Goal: Task Accomplishment & Management: Use online tool/utility

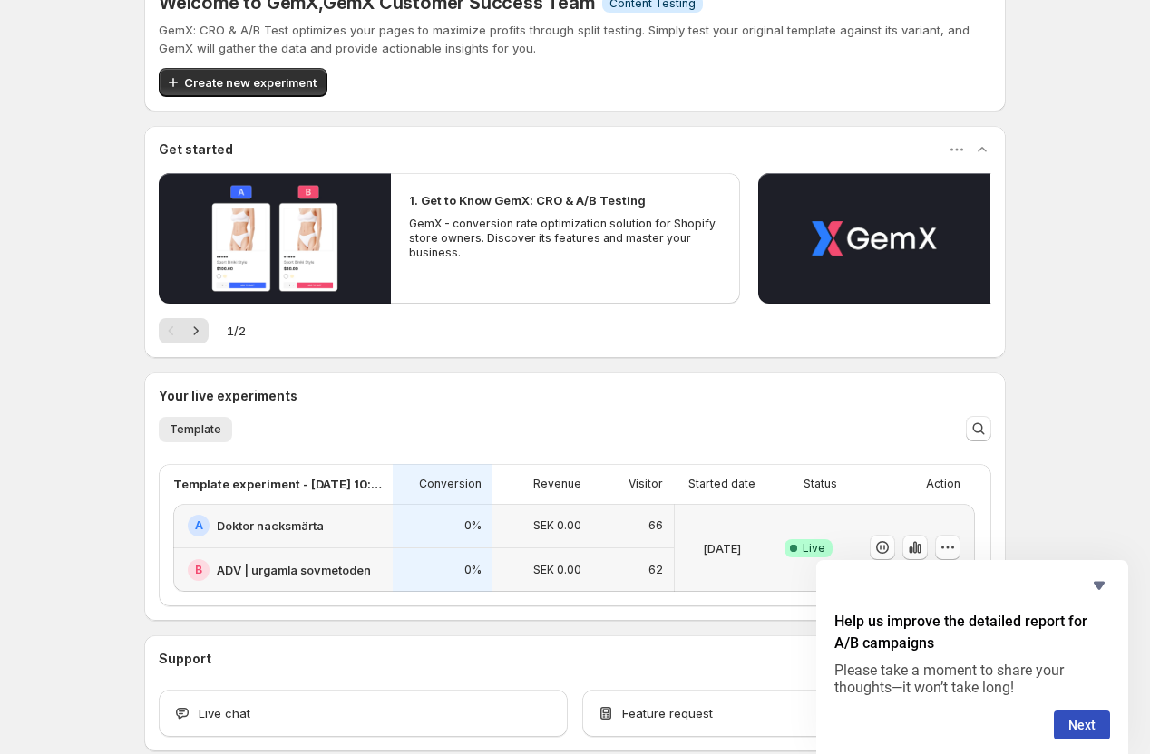
scroll to position [252, 0]
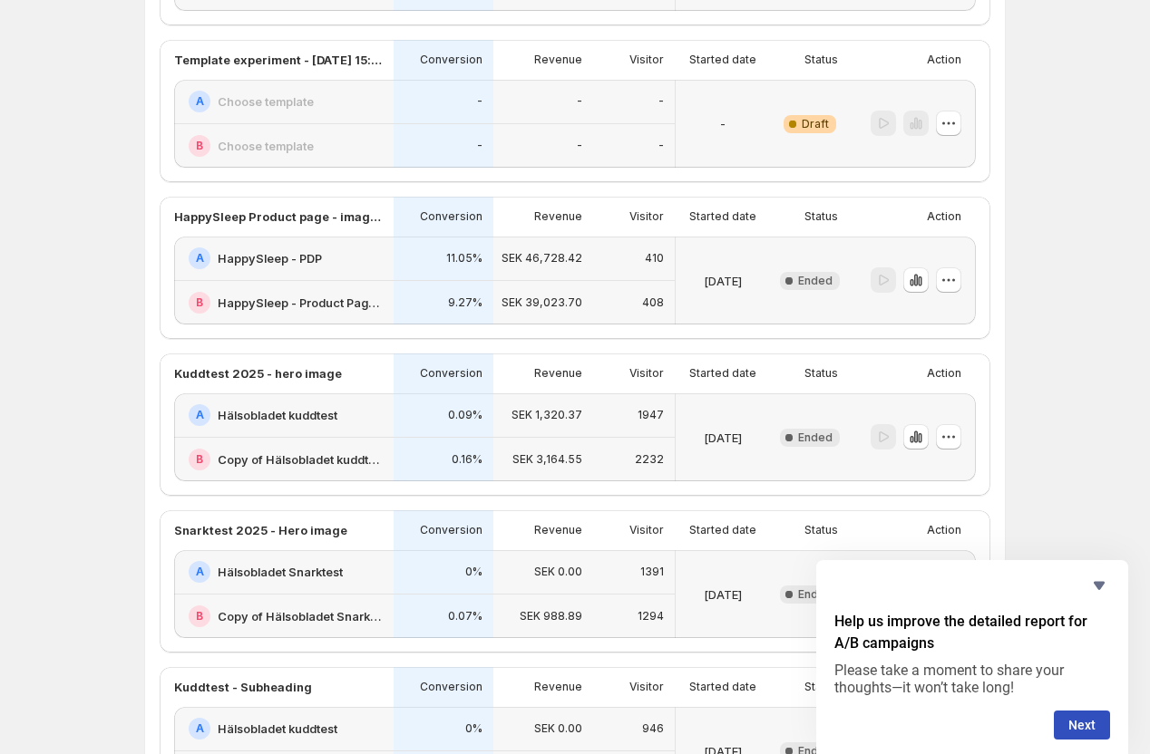
scroll to position [777, 0]
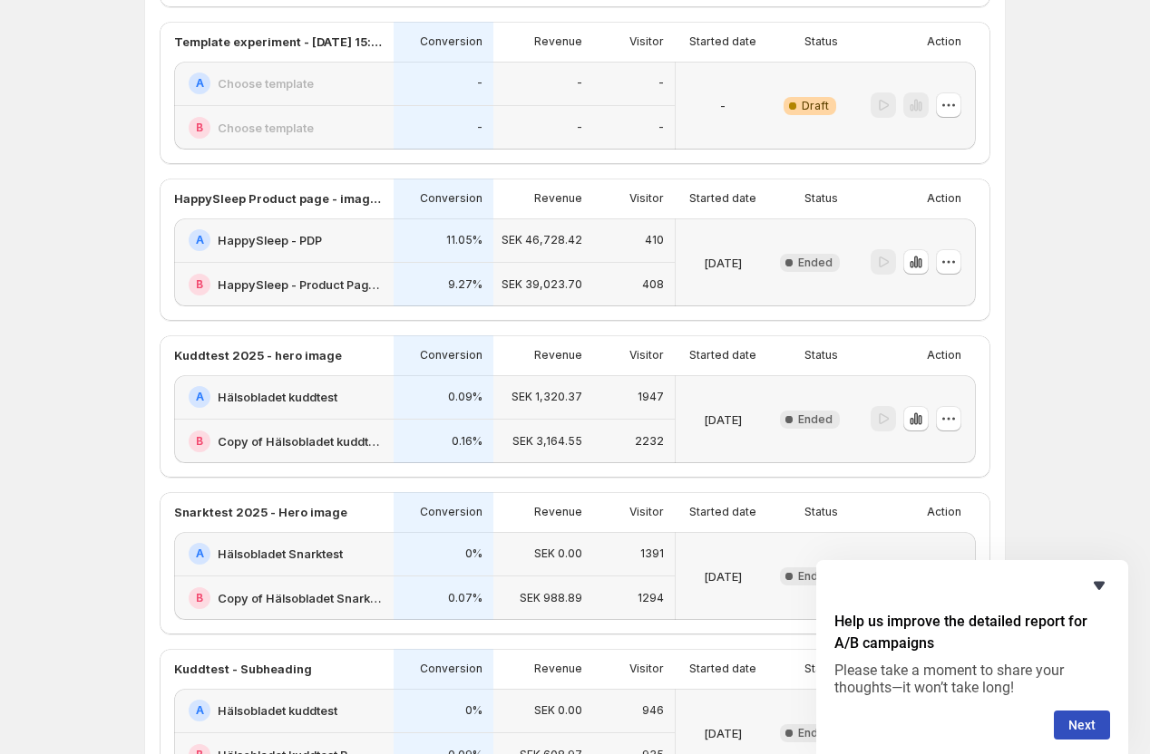
click at [1098, 586] on icon "Hide survey" at bounding box center [1099, 586] width 11 height 8
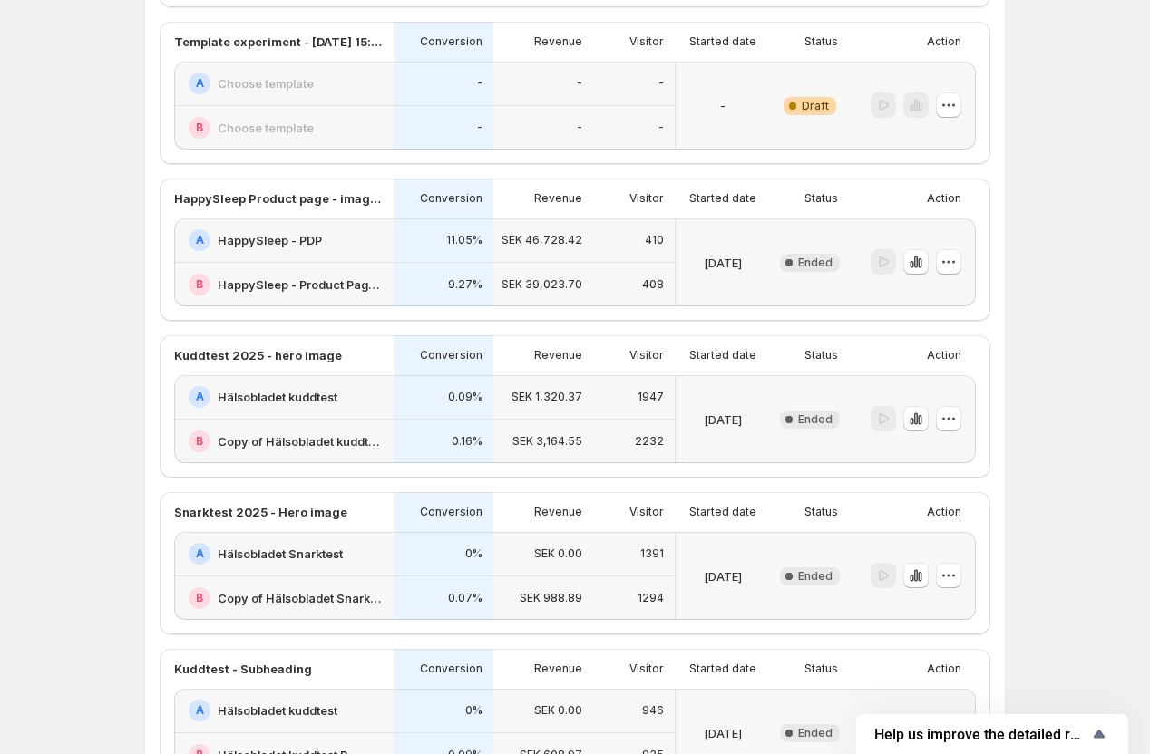
scroll to position [1398, 0]
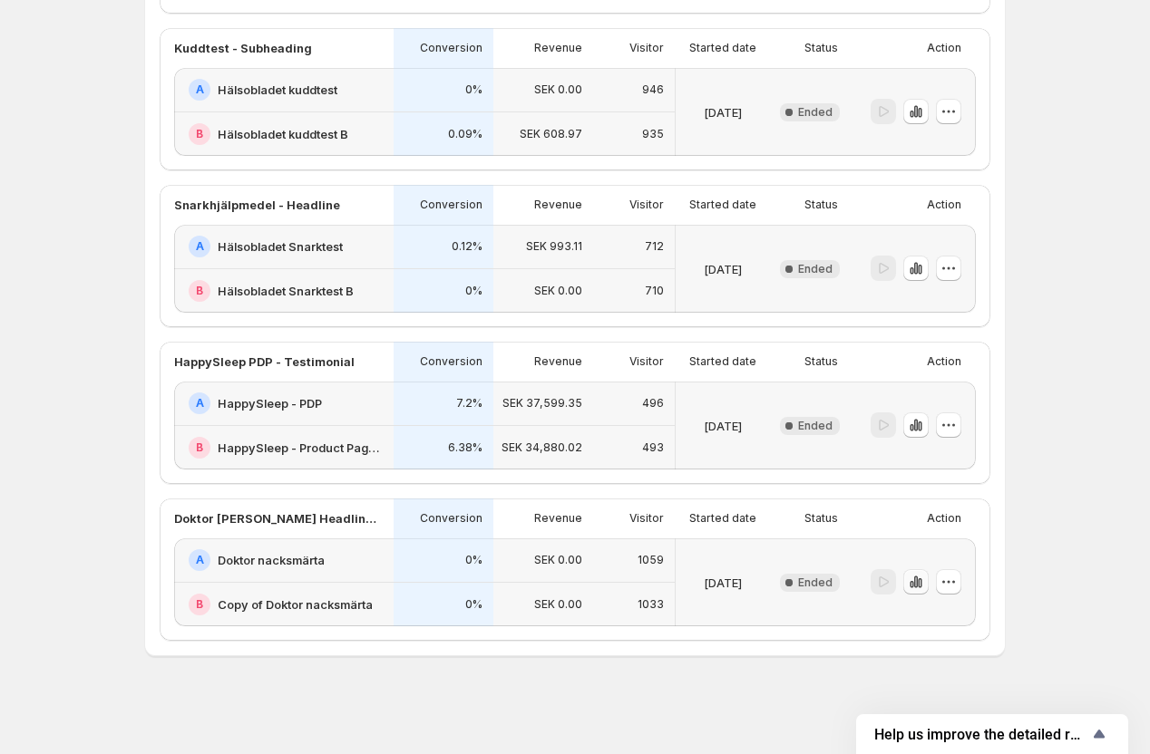
click at [918, 582] on icon "button" at bounding box center [916, 582] width 18 height 18
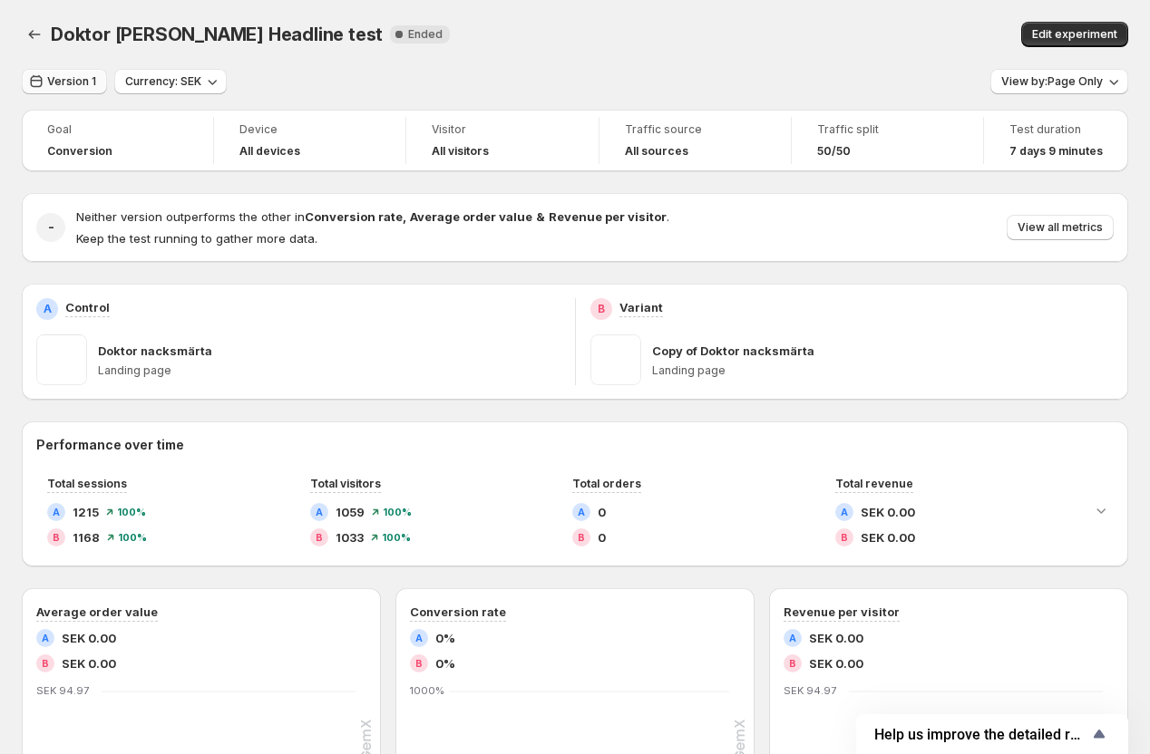
click at [73, 85] on span "Version 1" at bounding box center [71, 81] width 49 height 15
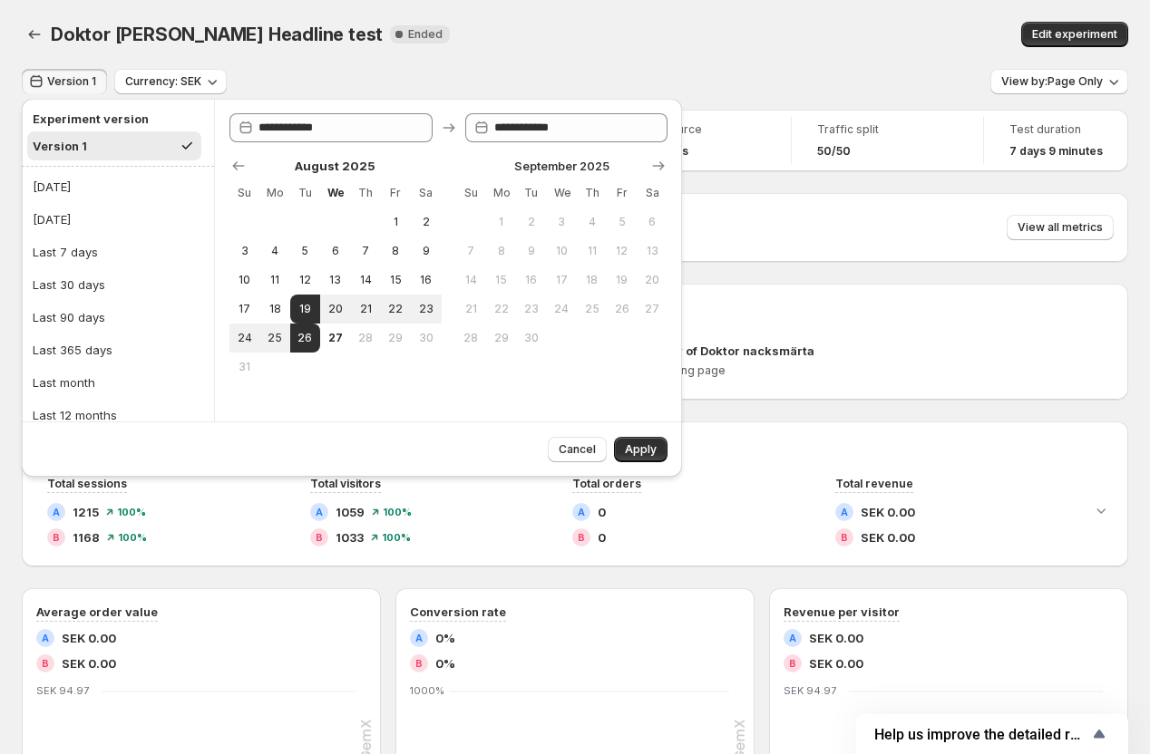
click at [332, 39] on span "Doktor [PERSON_NAME] Headline test" at bounding box center [217, 35] width 332 height 22
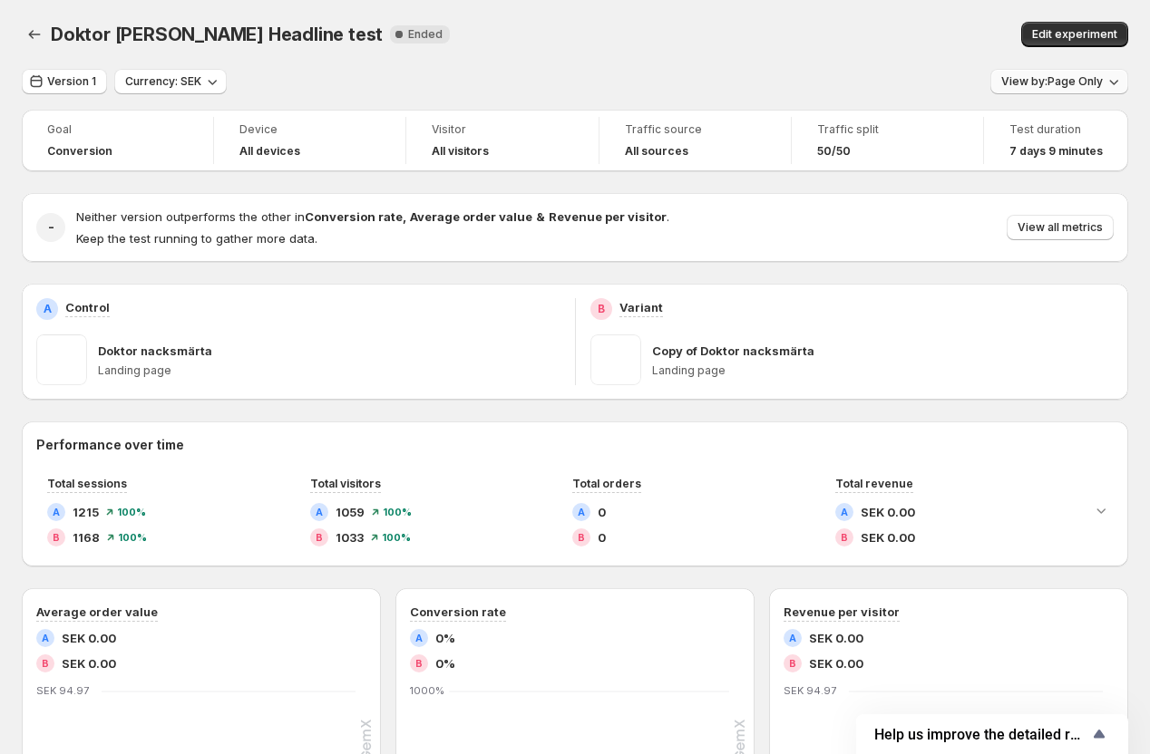
click at [1064, 73] on button "View by: Page Only" at bounding box center [1059, 81] width 138 height 25
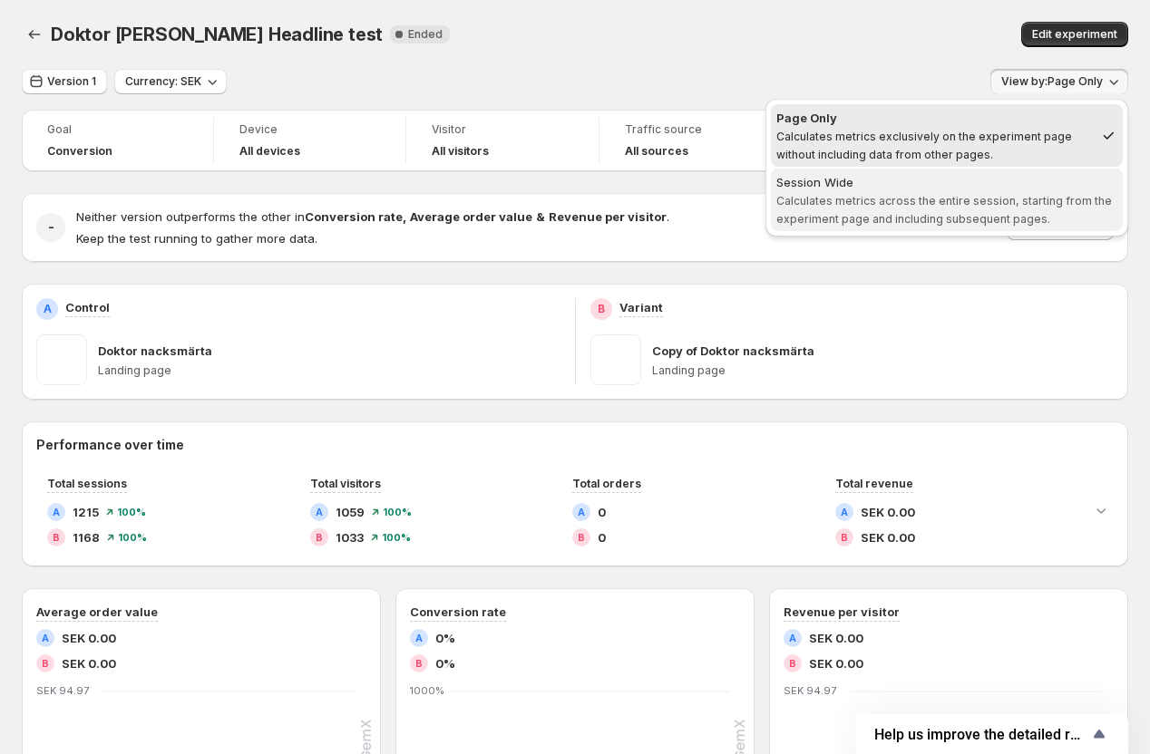
click at [901, 210] on span "Session Wide Calculates metrics across the entire session, starting from the ex…" at bounding box center [946, 200] width 341 height 54
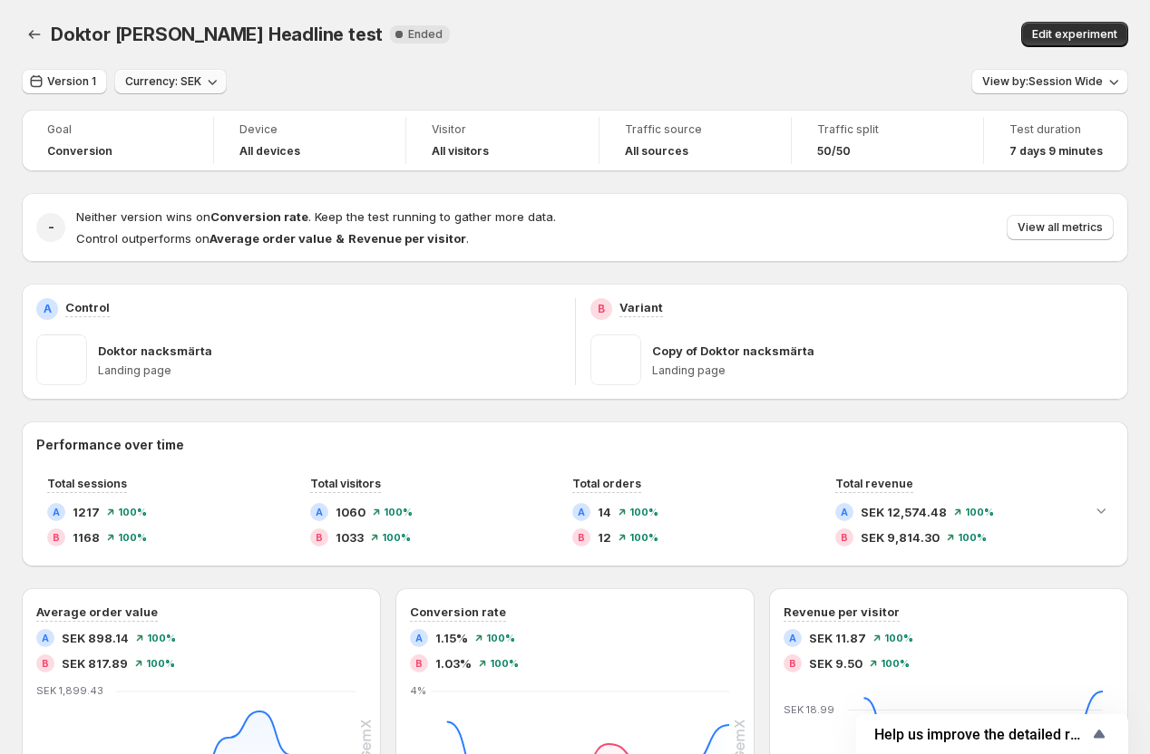
click at [212, 83] on icon "button" at bounding box center [212, 82] width 18 height 18
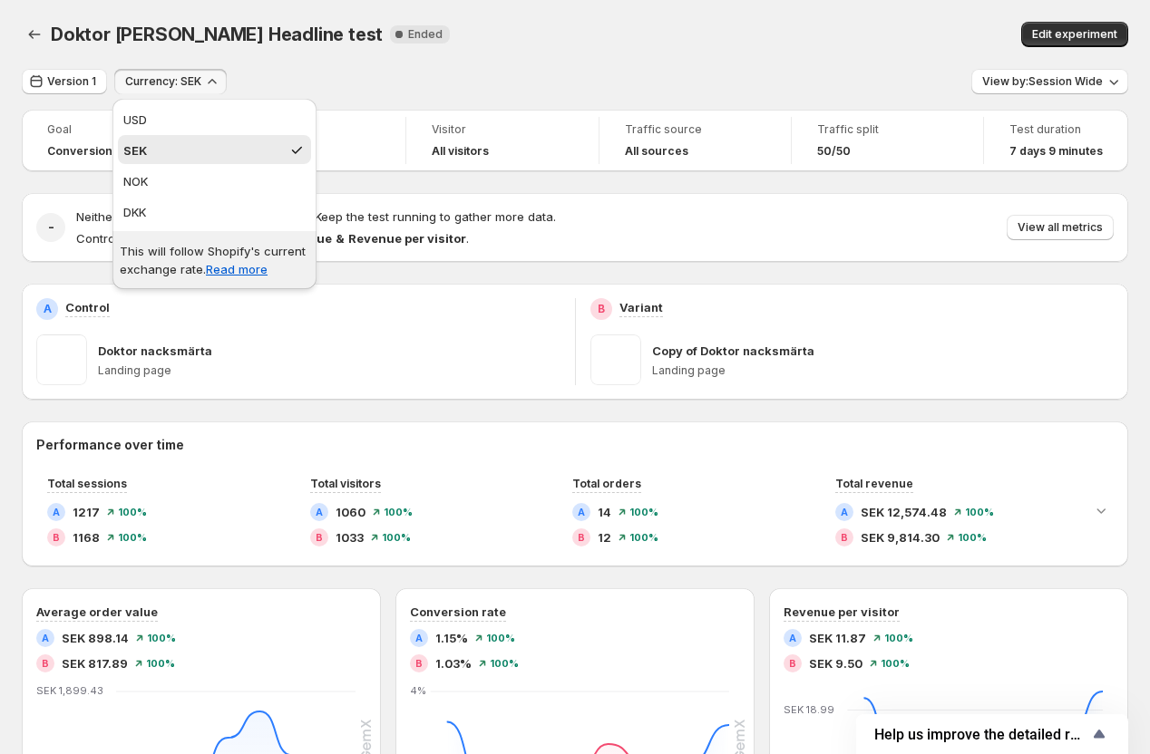
click at [375, 88] on div "Version 1 Currency: SEK View by: Session Wide" at bounding box center [575, 82] width 1106 height 26
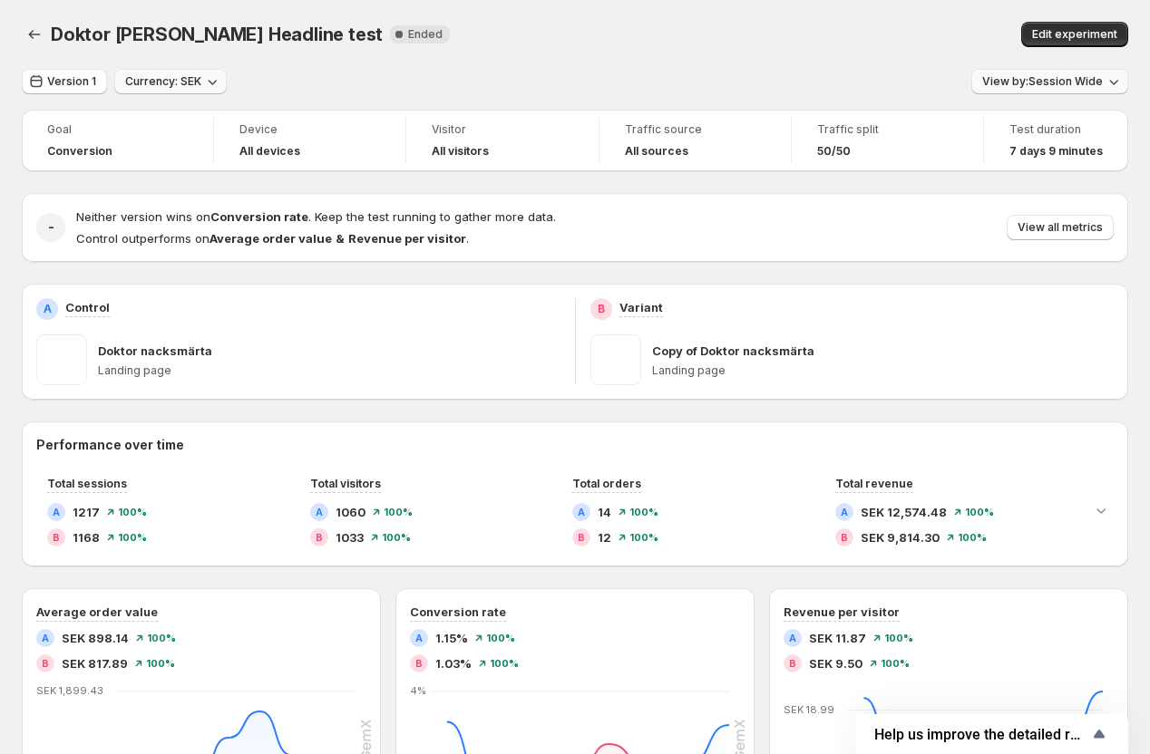
click at [1038, 81] on span "View by: Session Wide" at bounding box center [1042, 81] width 121 height 15
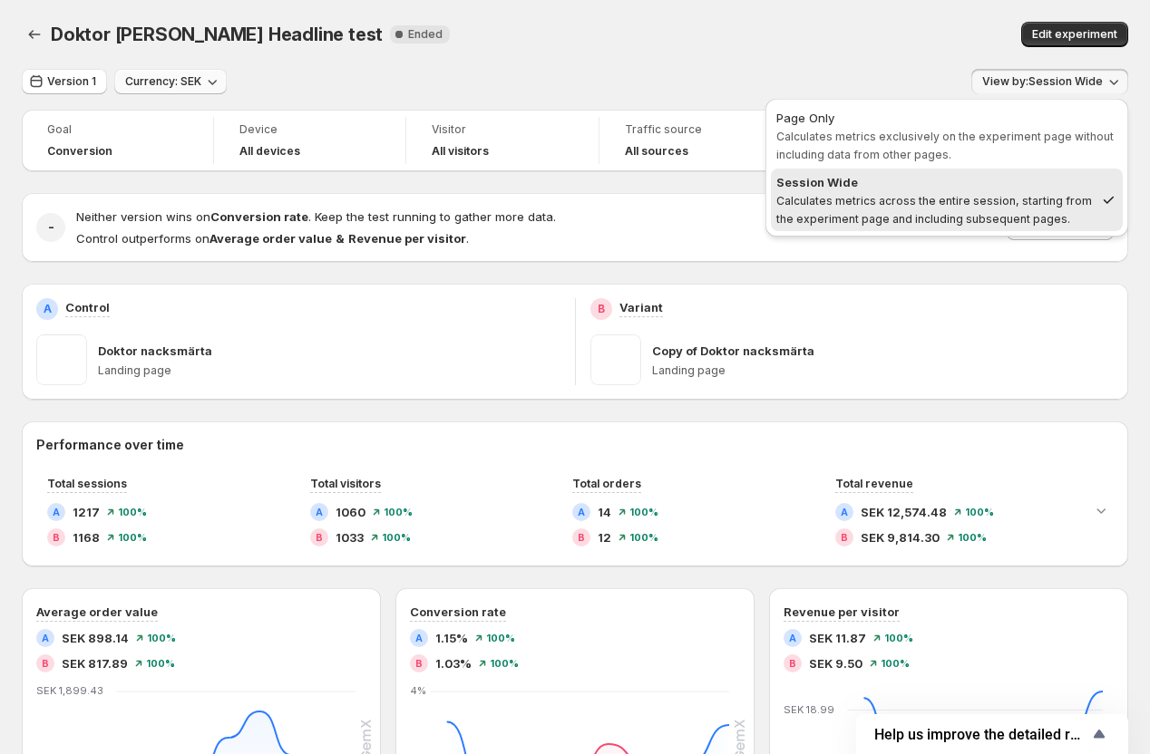
click at [796, 58] on div "Doktor [PERSON_NAME] Headline test. This page is ready Doktor Nacksmärta Headli…" at bounding box center [575, 34] width 1106 height 69
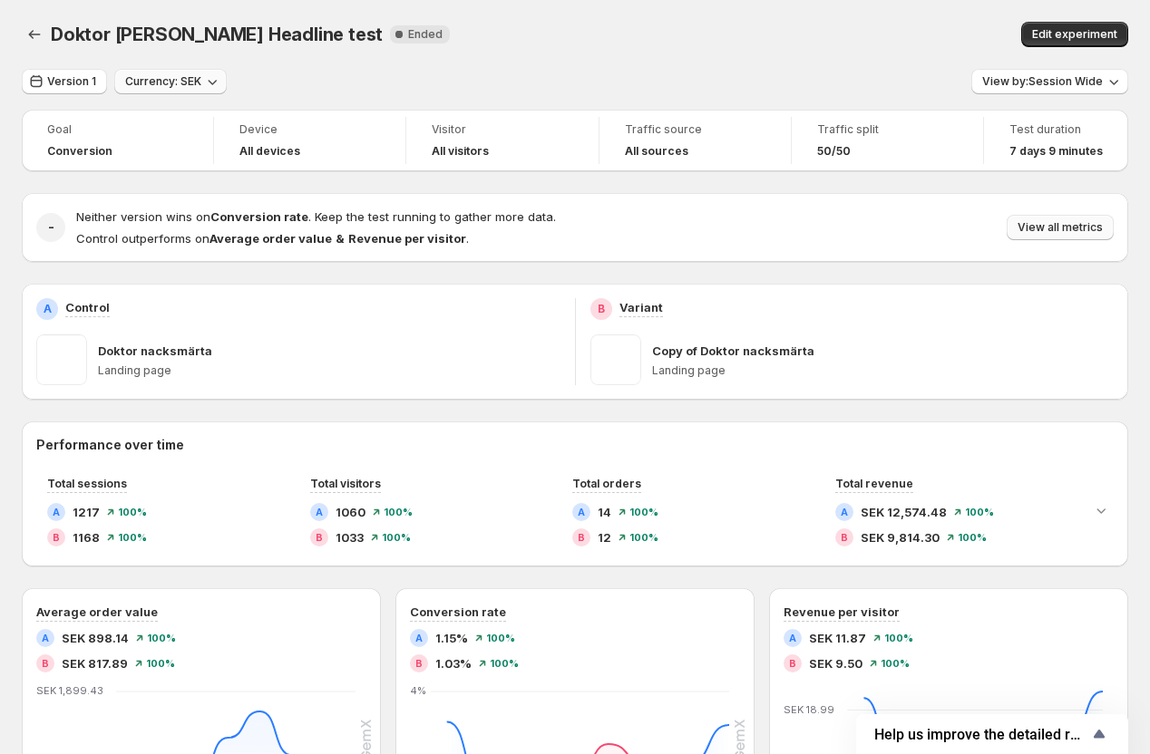
click at [1025, 234] on span "View all metrics" at bounding box center [1059, 227] width 85 height 15
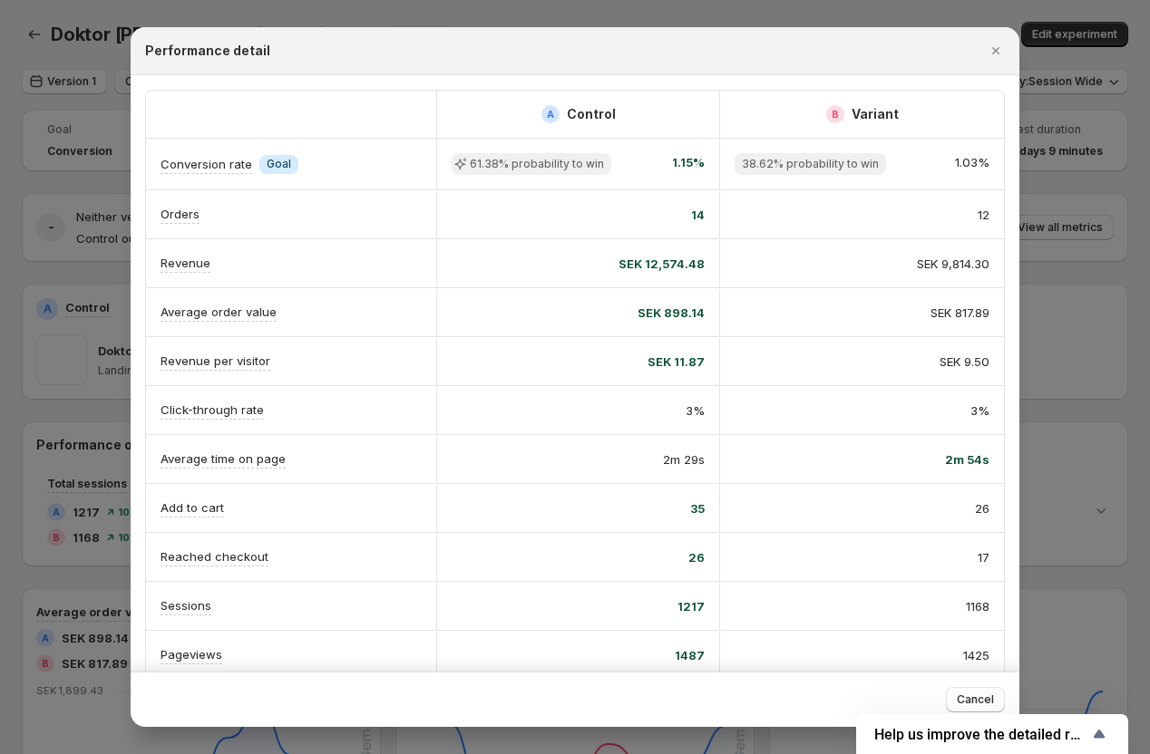
click at [701, 10] on div at bounding box center [575, 377] width 1150 height 754
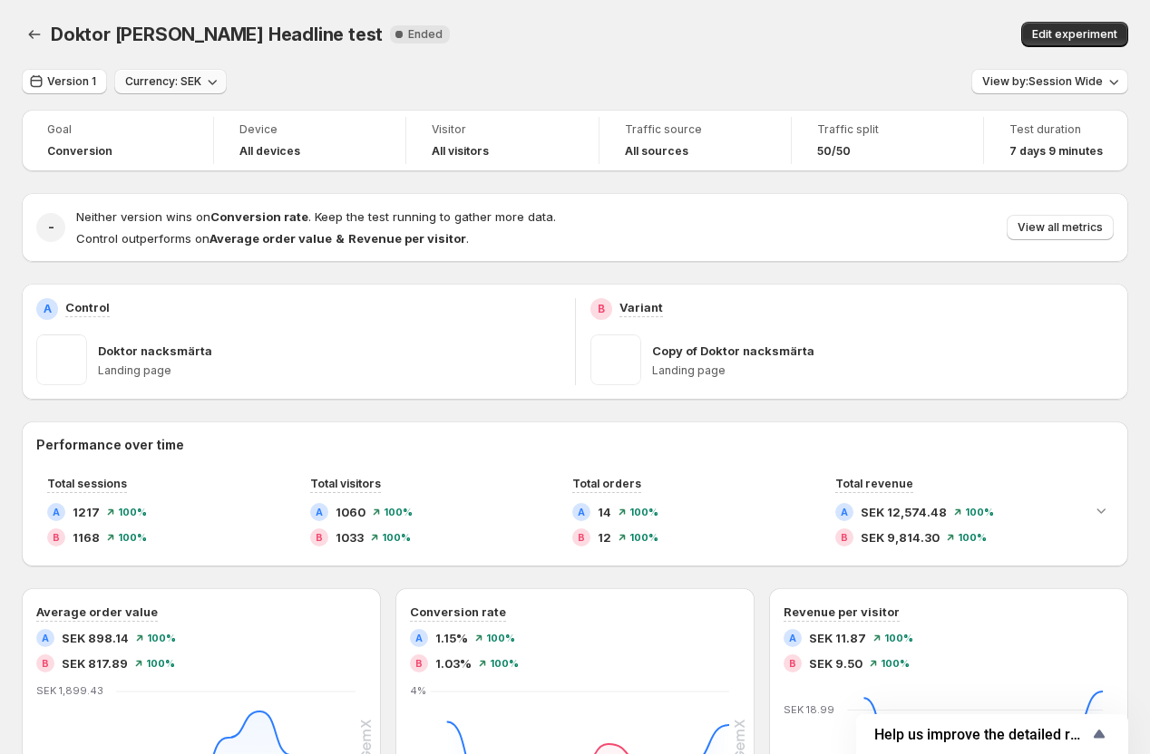
click at [179, 354] on p "Doktor nacksmärta" at bounding box center [155, 351] width 114 height 18
drag, startPoint x: 100, startPoint y: 346, endPoint x: 230, endPoint y: 348, distance: 130.6
click at [229, 348] on div "Doktor nacksmärta" at bounding box center [329, 351] width 462 height 18
click at [164, 373] on p "Landing page" at bounding box center [329, 371] width 462 height 15
click at [130, 355] on p "Doktor nacksmärta" at bounding box center [155, 351] width 114 height 18
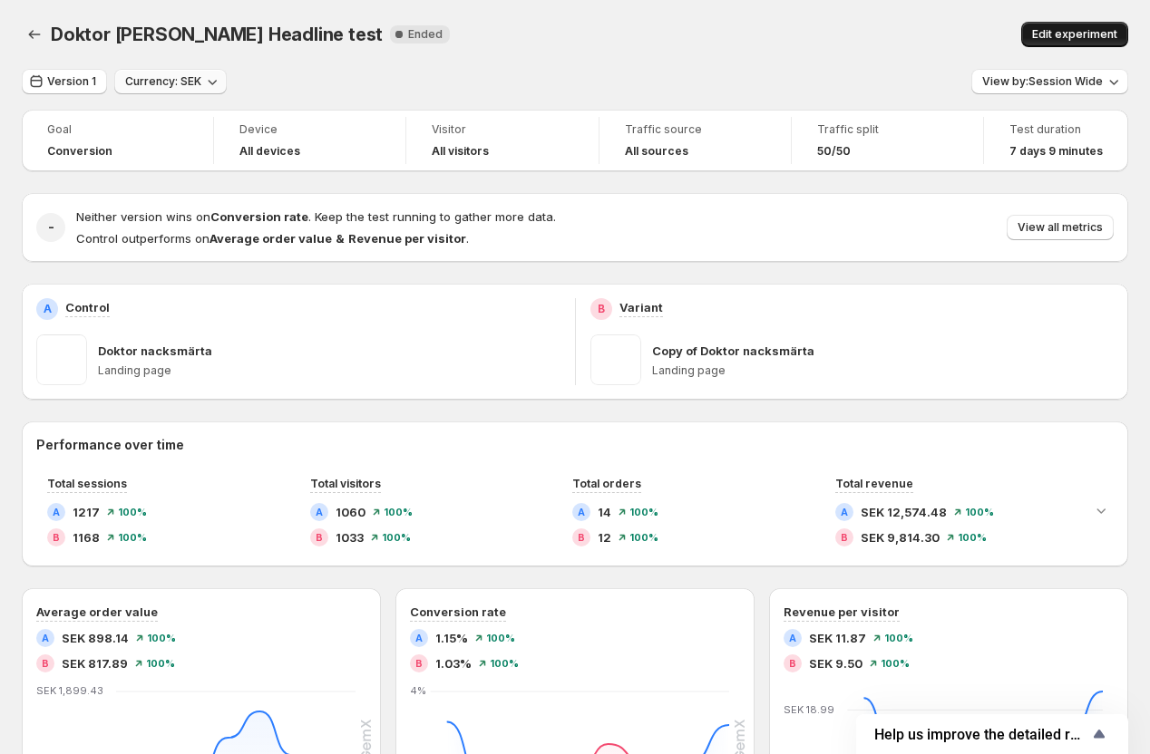
click at [1072, 38] on span "Edit experiment" at bounding box center [1074, 34] width 85 height 15
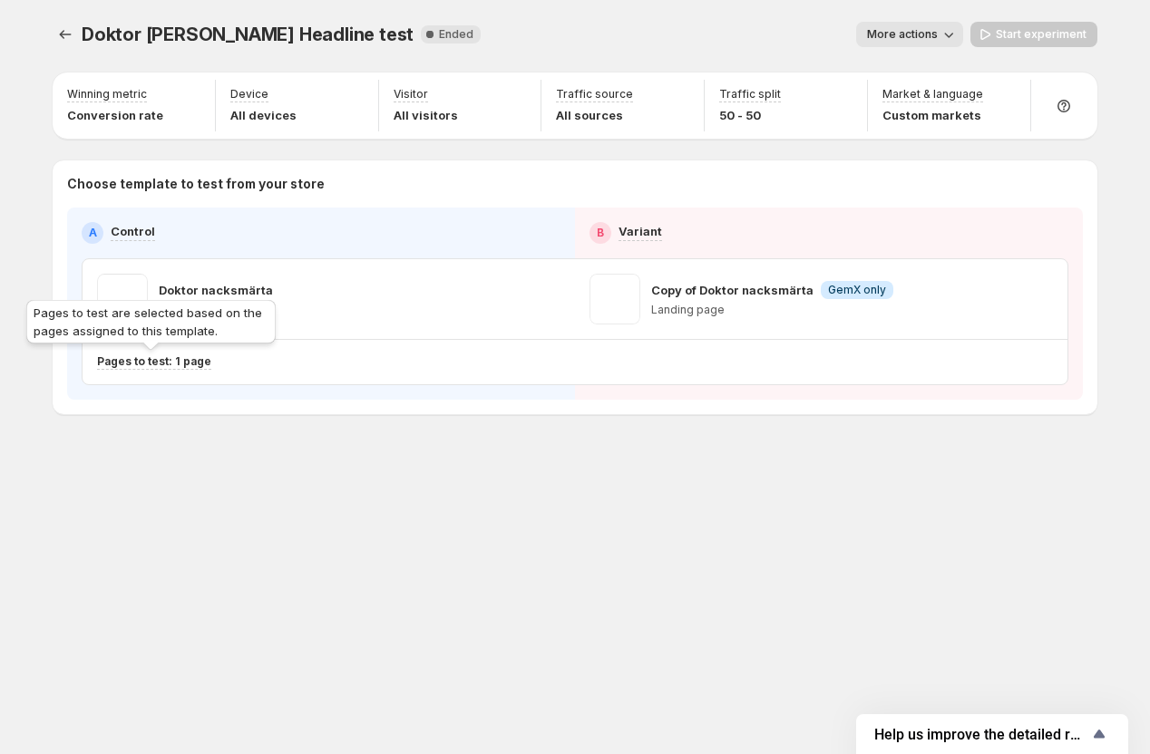
click at [189, 364] on p "Pages to test: 1 page" at bounding box center [154, 362] width 114 height 15
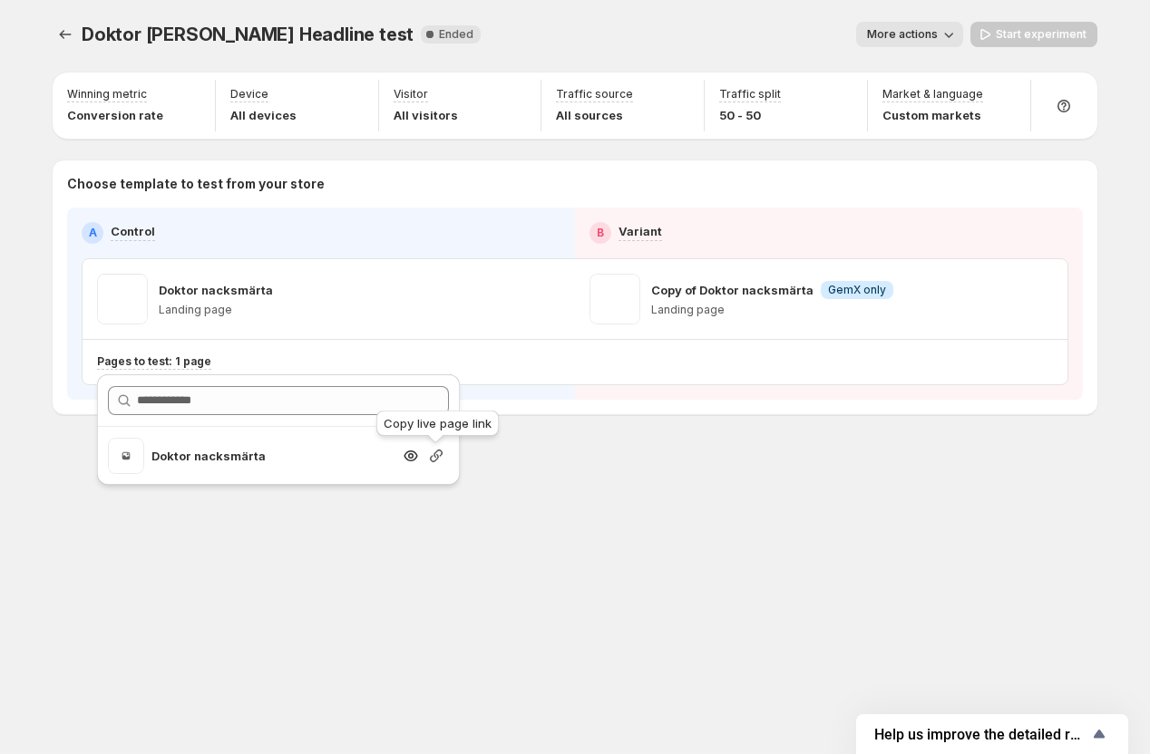
click at [435, 456] on icon "Search for and select a customer segment" at bounding box center [436, 456] width 13 height 13
click at [15, 473] on div "Doktor [PERSON_NAME] Headline test. This page is ready Doktor Nacksmärta Headli…" at bounding box center [575, 377] width 1150 height 754
